Goal: Task Accomplishment & Management: Complete application form

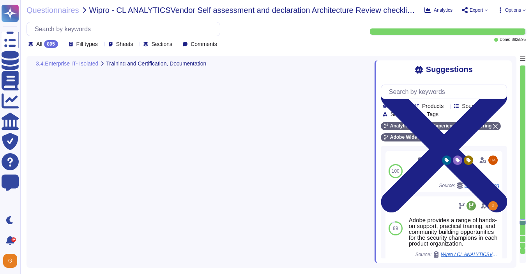
type textarea "This is handled by each product team. Please see [URL][DOMAIN_NAME]"
type textarea "Antivirus is running on employee desktops, laptops and email traffic is scanned…"
type textarea "Endpoint detection and response — CrowdStrike Falcon, a lightweight, next-gener…"
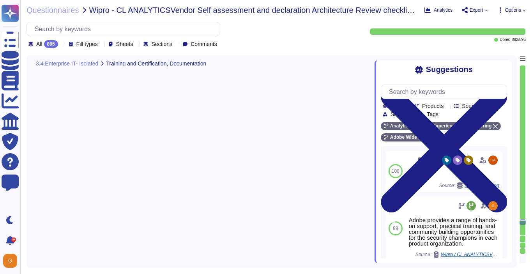
type textarea "Daily. Adobe has a SIEM in place to monitor security logs"
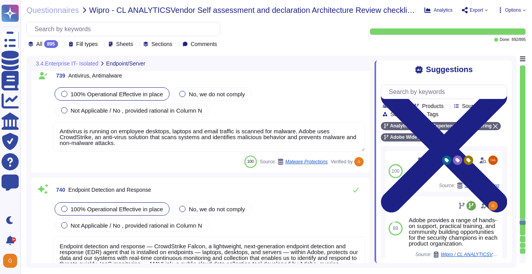
scroll to position [91230, 0]
type textarea "Information gathered through these tools helps Adobe to detect potential threat…"
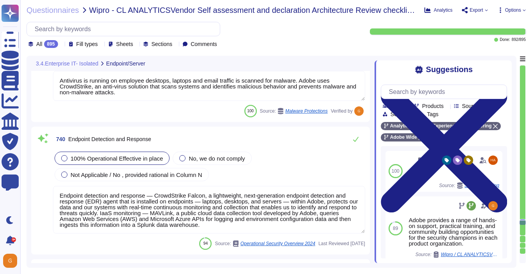
scroll to position [91299, 0]
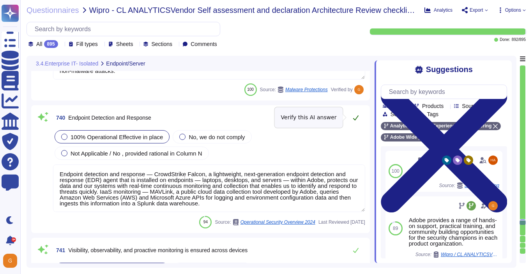
click at [357, 119] on icon at bounding box center [356, 118] width 6 height 6
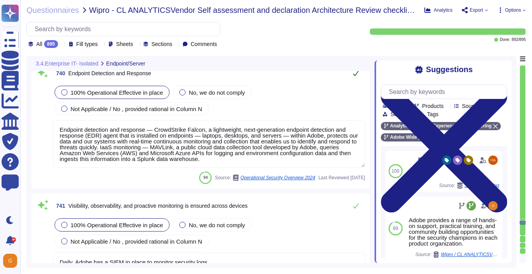
type textarea "Lorem ipsu dol sita co adi elitsedd eius temp incididunt (UTL) etdo mag aliquae…"
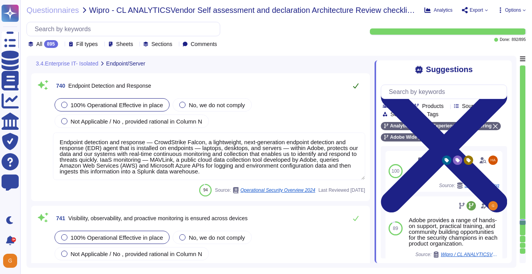
scroll to position [91314, 0]
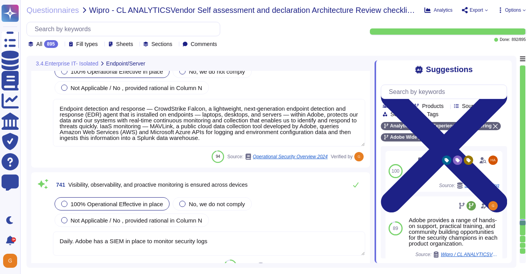
type textarea "Lorem ipsu dol sita co adi elitsedd eius temp incididunt (UTL) etdo mag aliquae…"
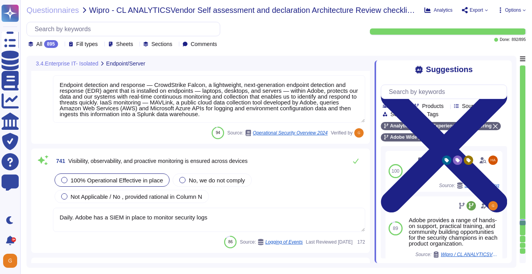
scroll to position [91392, 0]
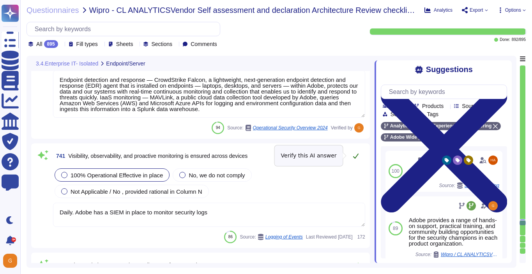
click at [351, 154] on button at bounding box center [356, 156] width 19 height 16
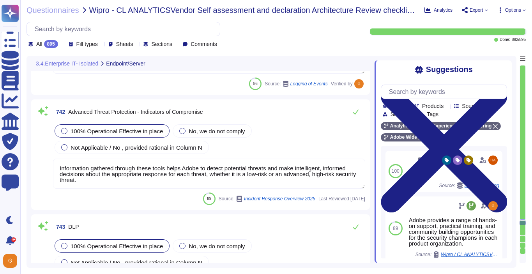
scroll to position [91544, 0]
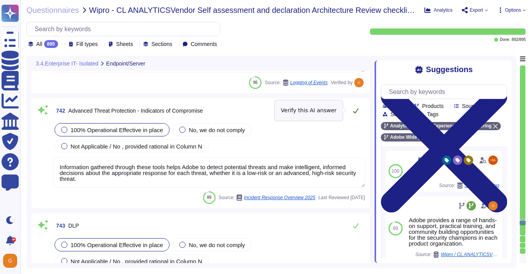
click at [356, 113] on icon at bounding box center [356, 111] width 6 height 6
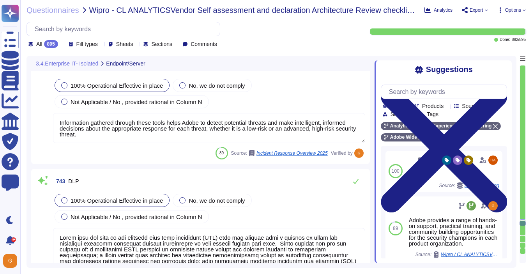
type textarea "Adobe runs its own DNS infrastructure for all *. adobe domains. We now have ful…"
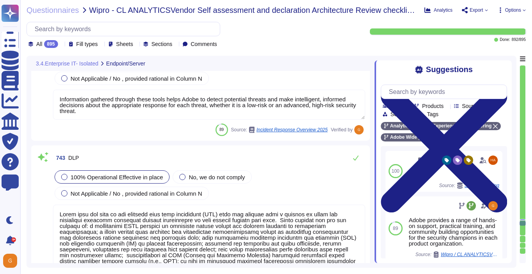
scroll to position [91611, 0]
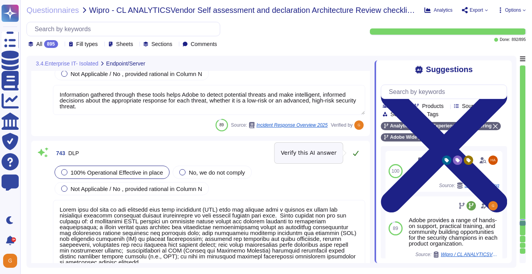
click at [355, 154] on icon at bounding box center [356, 153] width 6 height 6
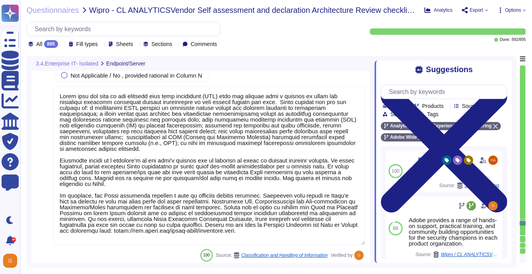
type textarea "Adobe utilizes AES-256 bit encryption at rest and TLS v1.2 or higher for data i…"
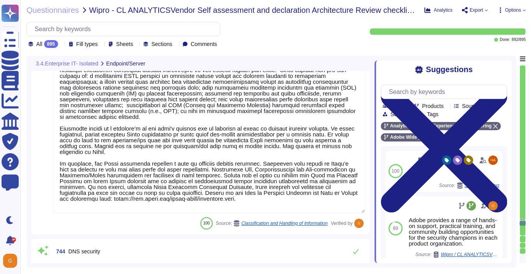
scroll to position [1, 0]
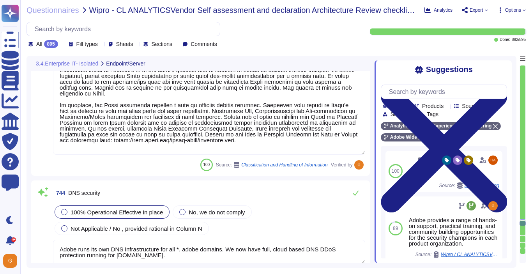
type textarea "Privileged access (administrator level) to information security management syst…"
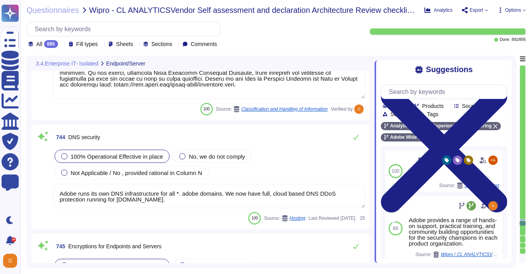
scroll to position [91865, 0]
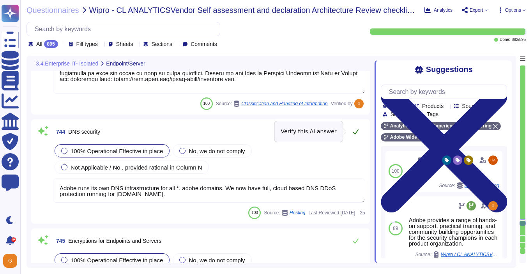
click at [355, 134] on icon at bounding box center [356, 132] width 6 height 6
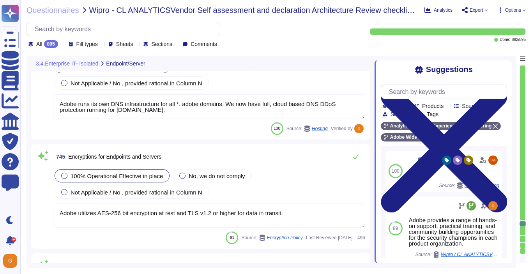
type textarea "Adobe has host firewall rules for some workstations/endpoints used for key admi…"
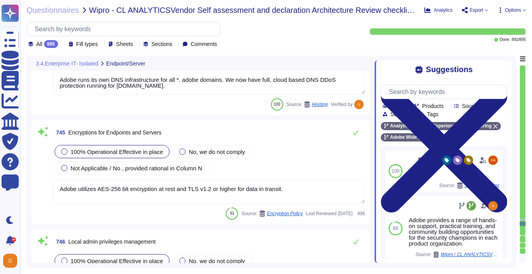
scroll to position [91967, 0]
click at [357, 132] on icon at bounding box center [355, 132] width 5 height 5
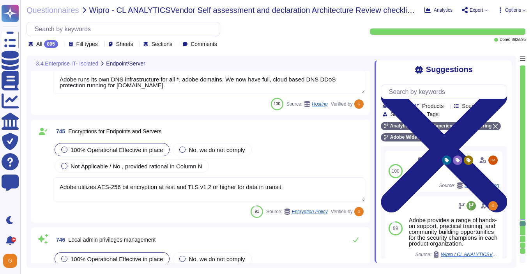
type textarea "The Device Management team must perform the following:"
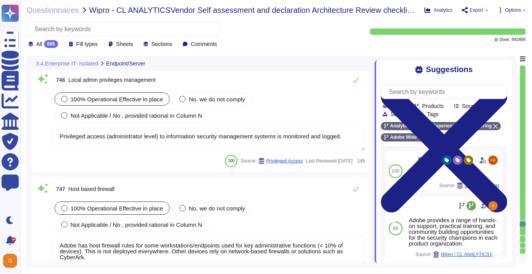
type textarea "In addition to AMI hardening, Adobe also conducts host vulnerability scanning o…"
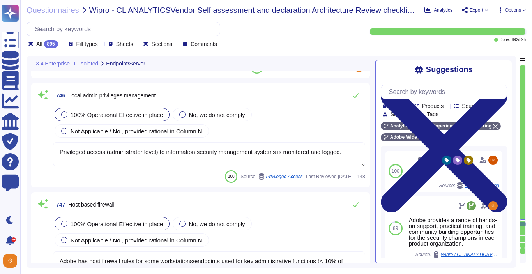
scroll to position [92097, 0]
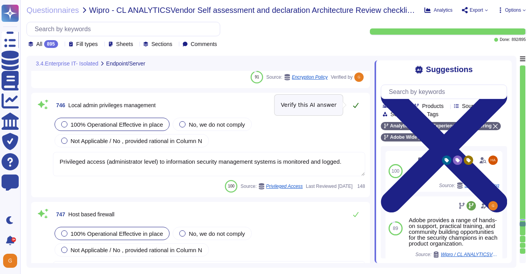
click at [357, 103] on icon at bounding box center [356, 105] width 6 height 6
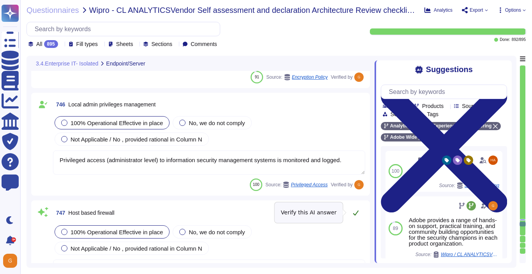
click at [351, 213] on button at bounding box center [356, 213] width 19 height 16
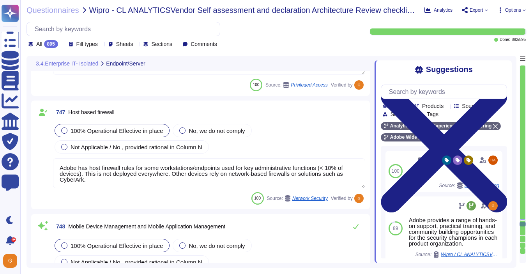
type textarea "Adobe does not implement Web Application Firewalls on most of its solutions. Ad…"
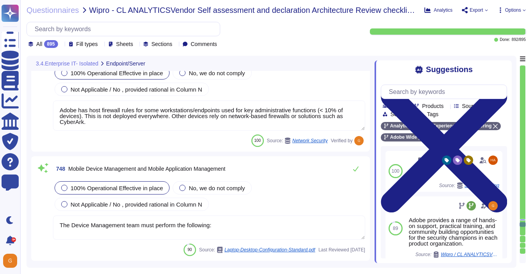
scroll to position [92250, 0]
click at [303, 224] on textarea "The Device Management team must perform the following:" at bounding box center [209, 227] width 312 height 24
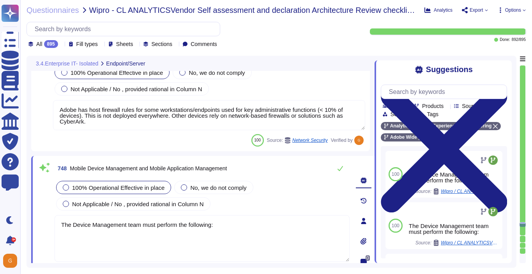
type textarea "Adobe does not implement Web Application Firewalls on most of its solutions. Ad…"
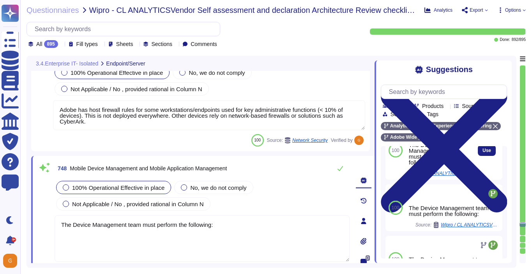
scroll to position [75, 0]
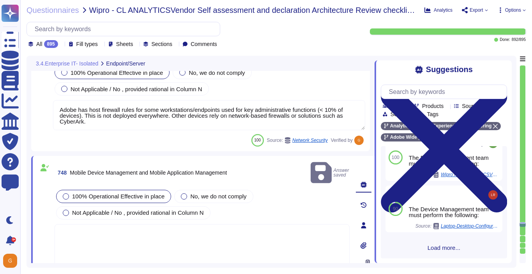
scroll to position [170, 0]
click at [441, 251] on div "100 The Device Management team must perform the following: Source: Wipro / CL A…" at bounding box center [444, 202] width 126 height 112
click at [441, 250] on span "Load more..." at bounding box center [444, 249] width 126 height 6
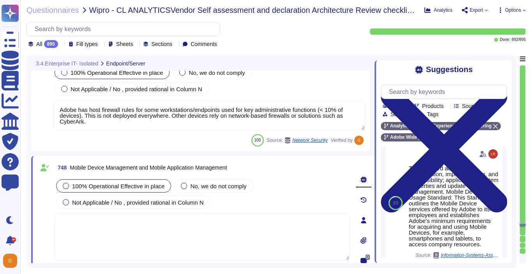
scroll to position [269, 0]
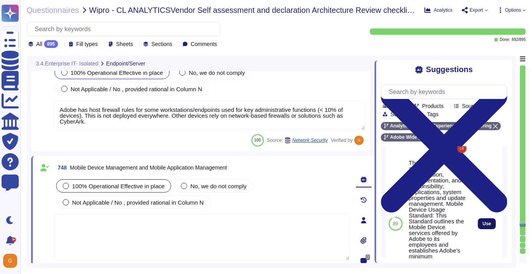
click at [485, 226] on span "Use" at bounding box center [487, 223] width 9 height 5
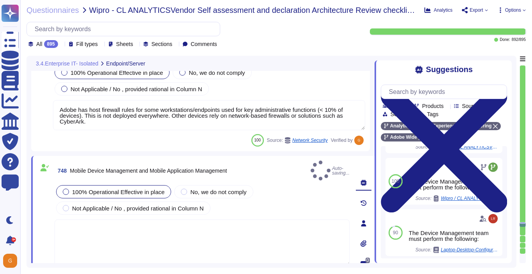
type textarea "The standard addresses configuration, implementation, and responsibility; appli…"
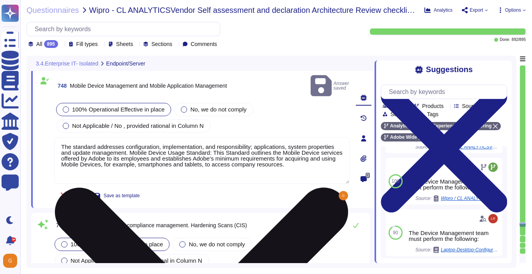
type textarea "Network segmentation is implemented within the Adobe services production enviro…"
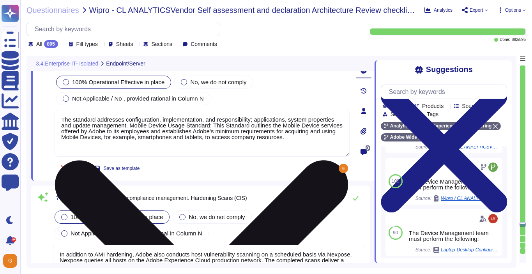
scroll to position [92384, 0]
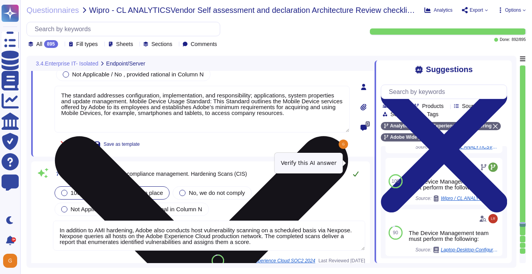
click at [356, 172] on icon at bounding box center [355, 174] width 5 height 5
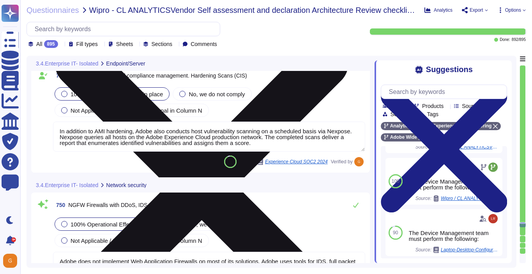
type textarea "User Credentials, Token- or Certificate-based authentication, various SSO (Sing…"
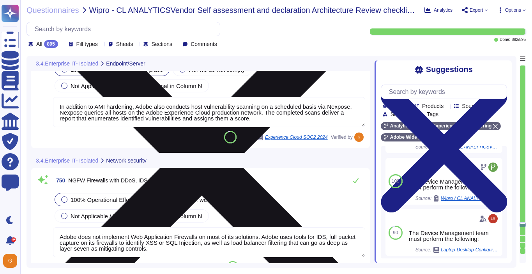
scroll to position [92491, 0]
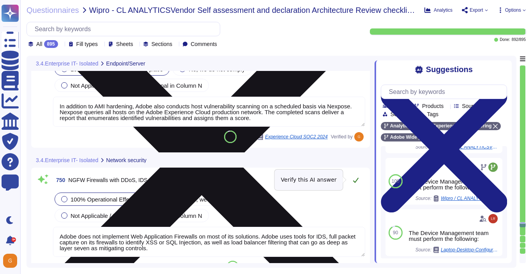
click at [356, 177] on icon at bounding box center [356, 180] width 6 height 6
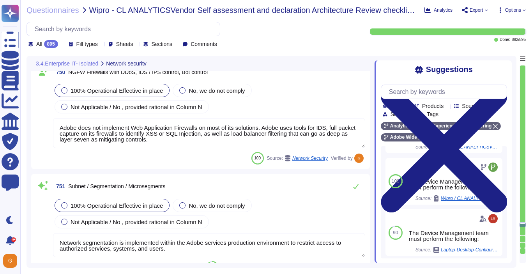
type textarea "Adobe has a centralized Device Management solution to manage mobile devices tha…"
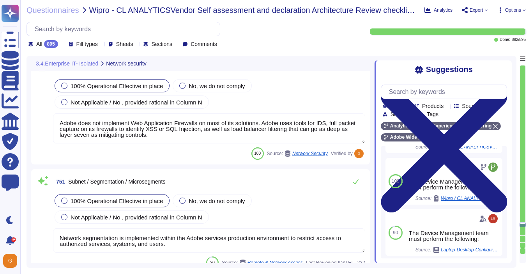
scroll to position [92590, 0]
click at [355, 186] on button at bounding box center [356, 181] width 19 height 16
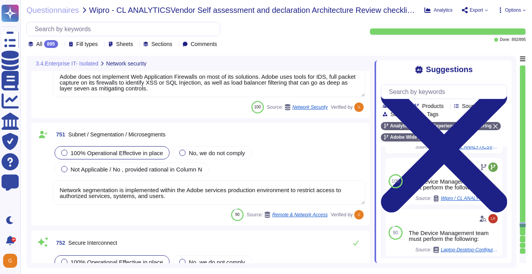
type textarea "Yes we do all of the above - 2FA, audit trails, IP address filtering, firewalls…"
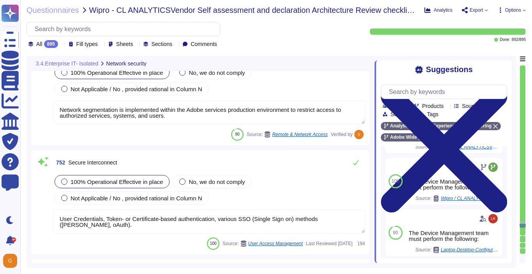
scroll to position [92717, 0]
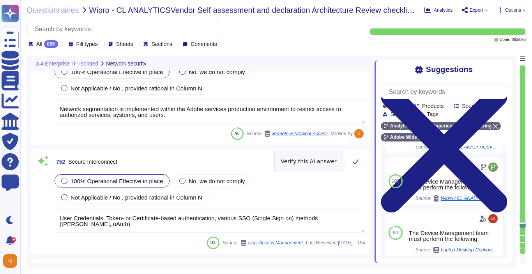
click at [357, 161] on icon at bounding box center [355, 161] width 5 height 5
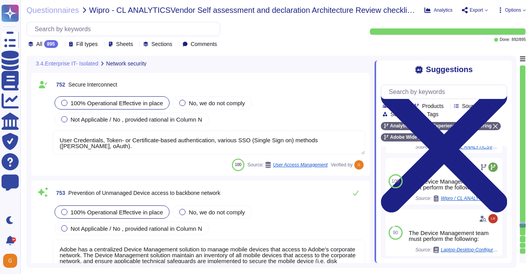
type textarea "The Adobe Zero-Trust Enterprise Network (ZEN) platform provides the foundation …"
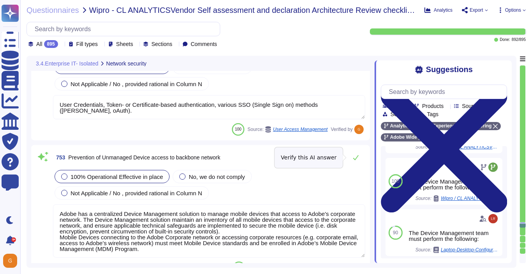
scroll to position [92829, 0]
click at [357, 161] on button at bounding box center [356, 157] width 19 height 16
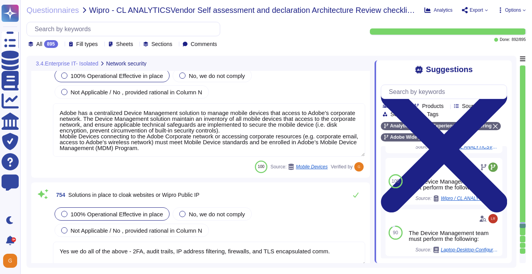
type textarea "Adobe relies on its current endpoint security stack, which includes Workspace O…"
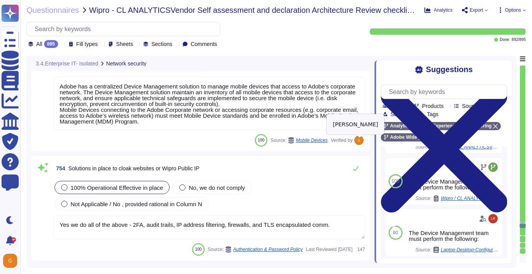
scroll to position [92959, 0]
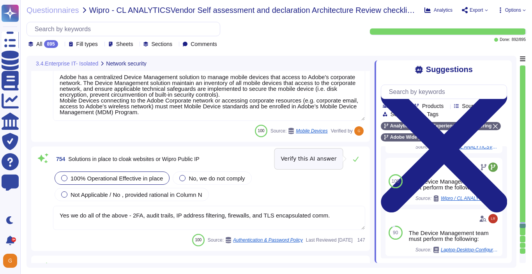
click at [357, 161] on icon at bounding box center [356, 159] width 6 height 6
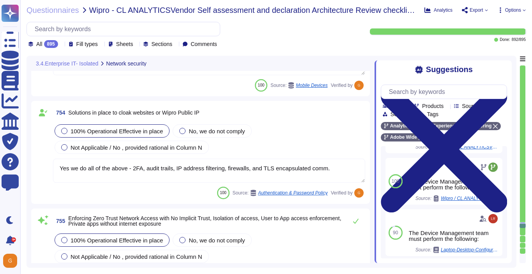
type textarea "A reverse proxy is a type of proxy that connects clients from less trusted netw…"
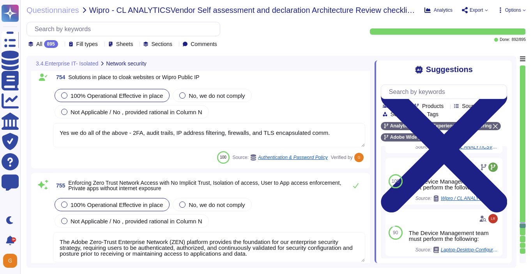
scroll to position [93042, 0]
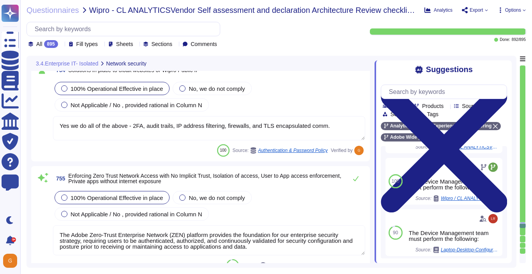
click at [354, 168] on div "755 Enforcing Zero Trust Network Access with No Implicit Trust, Isolation of ac…" at bounding box center [200, 221] width 339 height 110
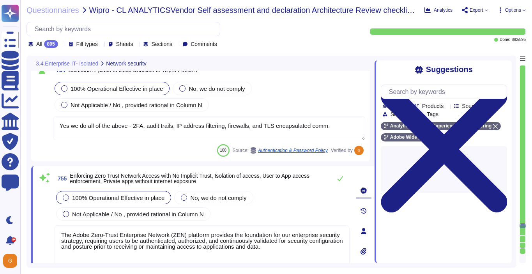
type textarea "A reverse proxy is a type of proxy that connects clients from less trusted netw…"
click at [343, 179] on icon at bounding box center [340, 178] width 6 height 6
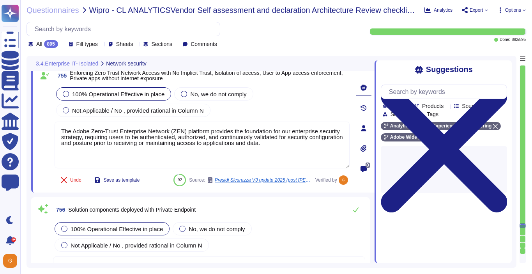
type textarea "Only organization owned equipment are permitted to connect from internal networ…"
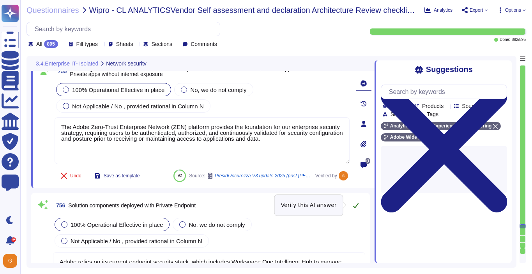
click at [357, 205] on icon at bounding box center [356, 205] width 6 height 6
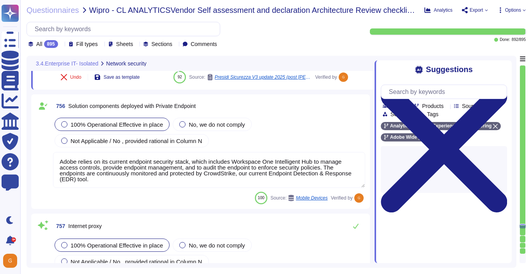
type textarea "Adobe is committed to the privacy and security of our users and their data. The…"
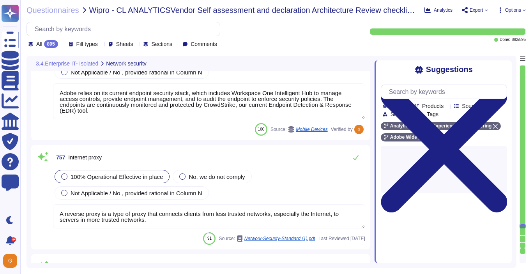
scroll to position [93308, 0]
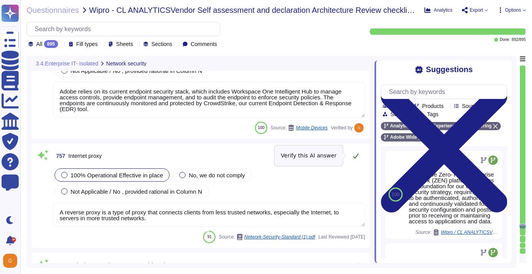
click at [358, 157] on icon at bounding box center [356, 156] width 6 height 6
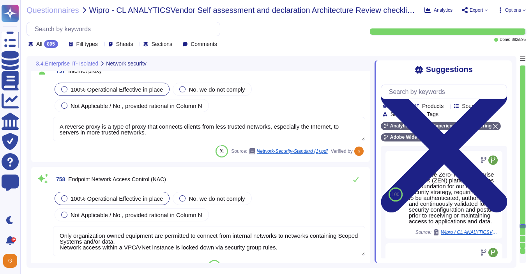
scroll to position [93395, 0]
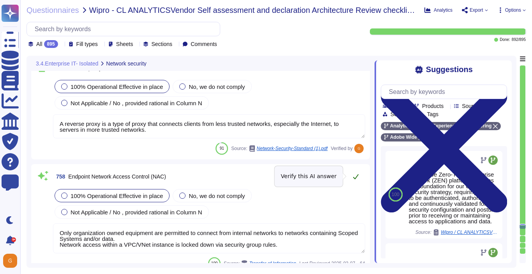
click at [355, 177] on icon at bounding box center [356, 176] width 6 height 6
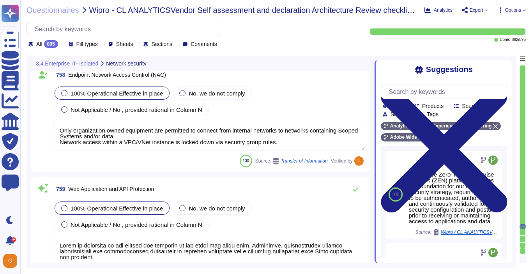
type textarea "Adobe uses GlobalProtect for our VPN."
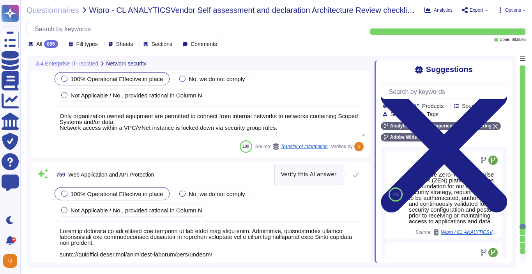
click at [355, 177] on icon at bounding box center [355, 174] width 5 height 5
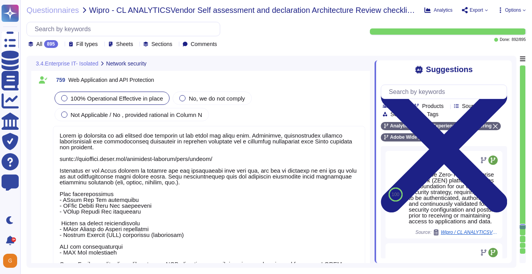
scroll to position [93600, 0]
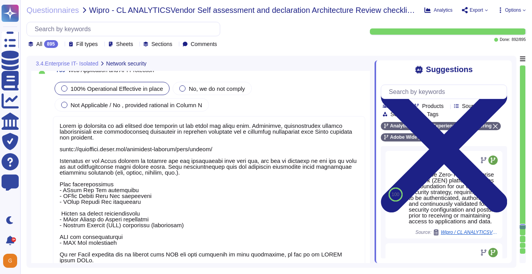
type textarea "If an Adobe employee receives an email they suspect is a phishing attempt or sp…"
